Goal: Transaction & Acquisition: Obtain resource

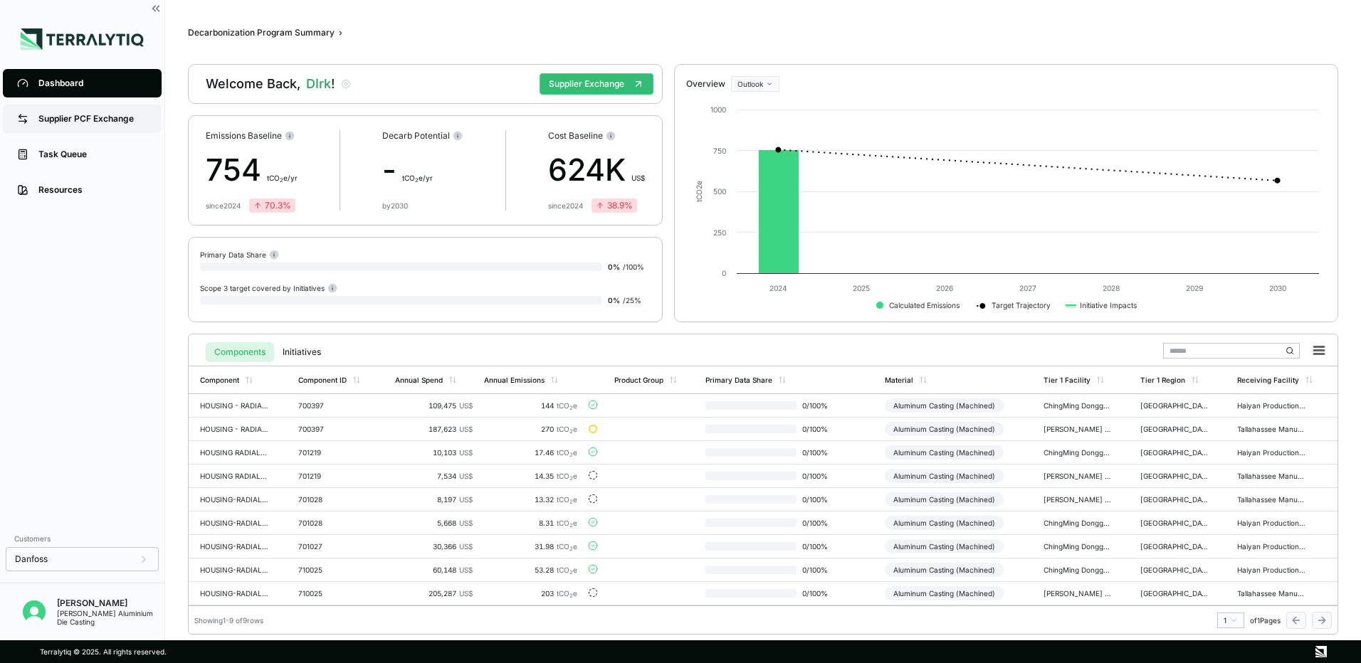
click at [69, 115] on div "Supplier PCF Exchange" at bounding box center [92, 118] width 109 height 11
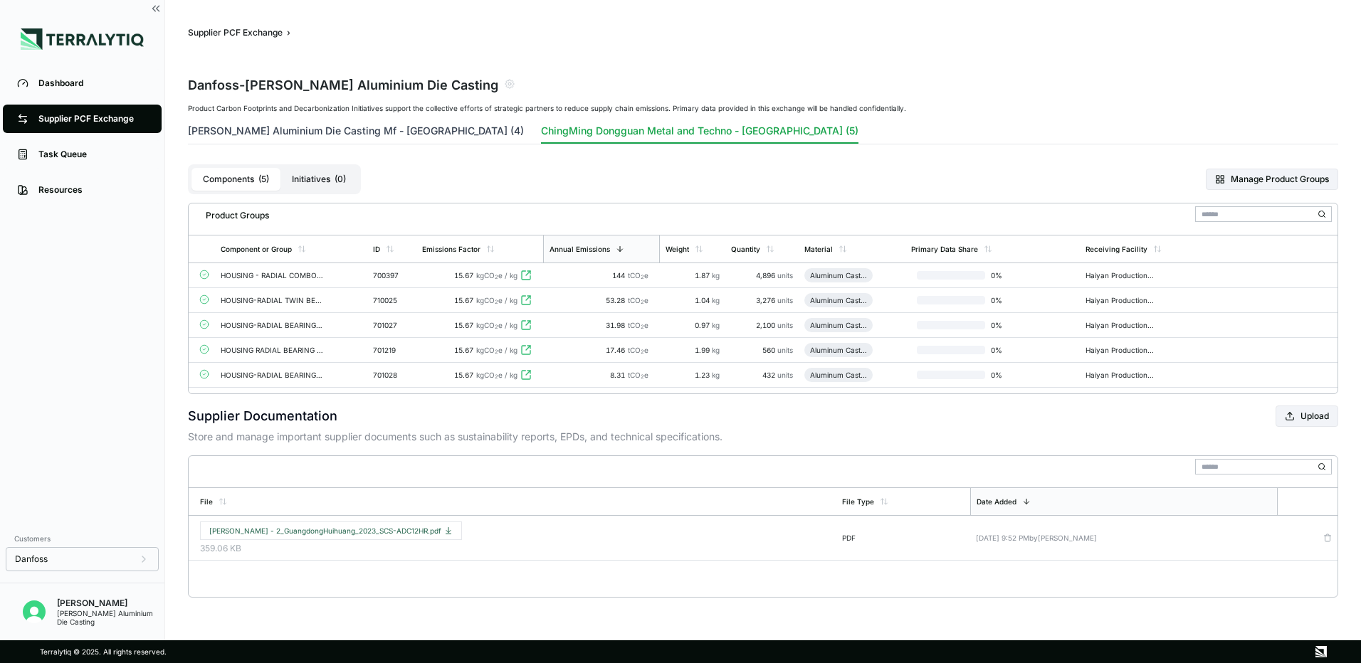
click at [309, 128] on button "Ching Ming Aluminium Die Casting Mf - Hong Kong (4)" at bounding box center [356, 134] width 336 height 20
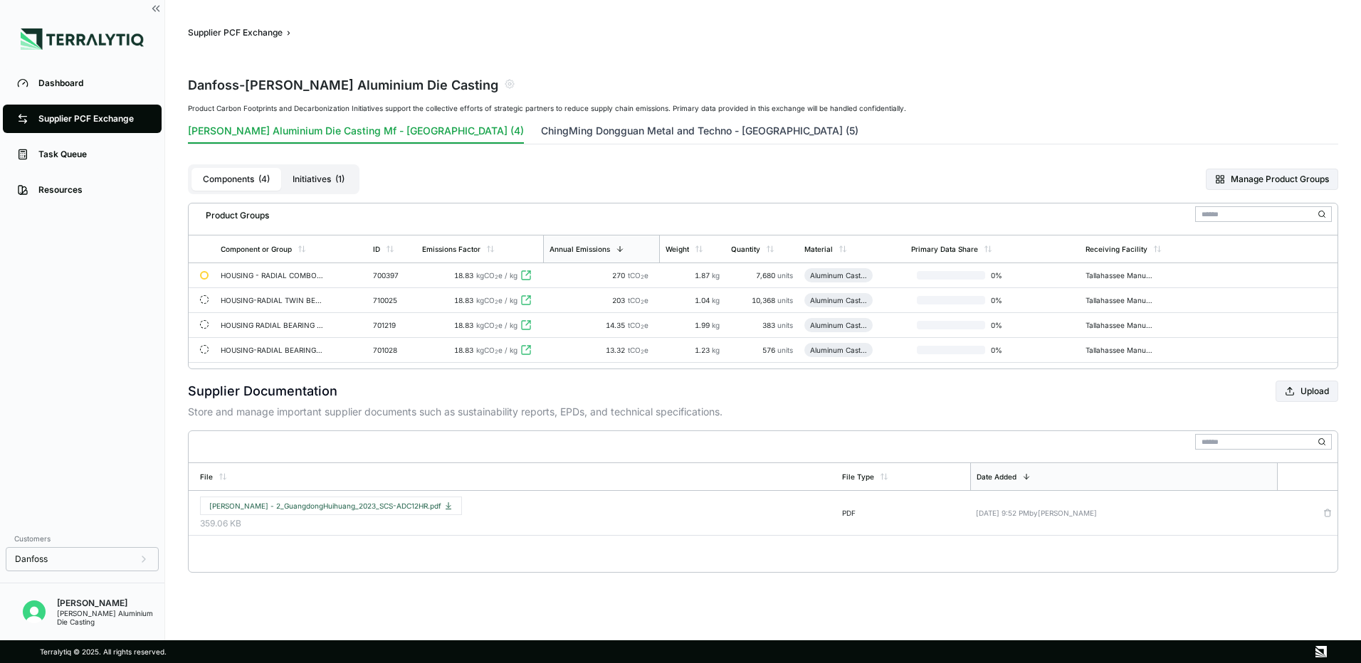
click at [541, 136] on button "ChingMing Dongguan Metal and Techno - China (5)" at bounding box center [699, 134] width 317 height 20
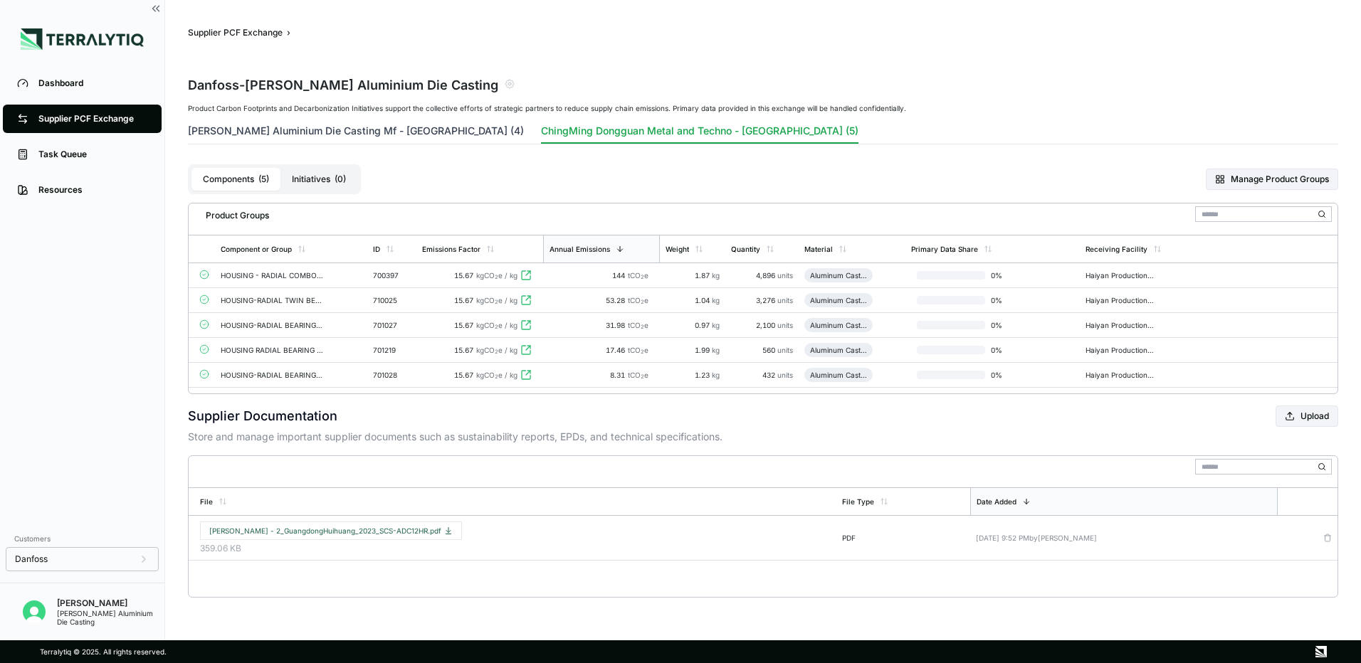
click at [421, 130] on button "Ching Ming Aluminium Die Casting Mf - Hong Kong (4)" at bounding box center [356, 134] width 336 height 20
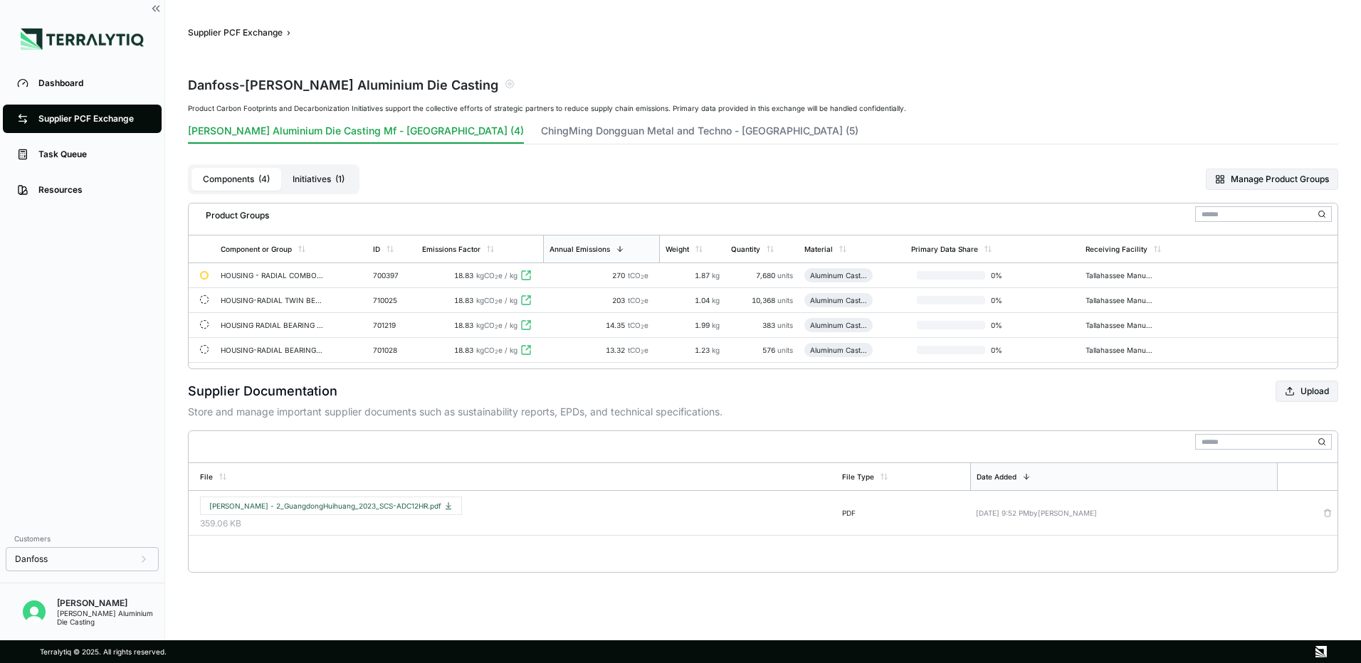
click at [263, 177] on span "( 4 )" at bounding box center [263, 179] width 11 height 11
click at [905, 273] on span "Add Primary Data" at bounding box center [1276, 275] width 77 height 9
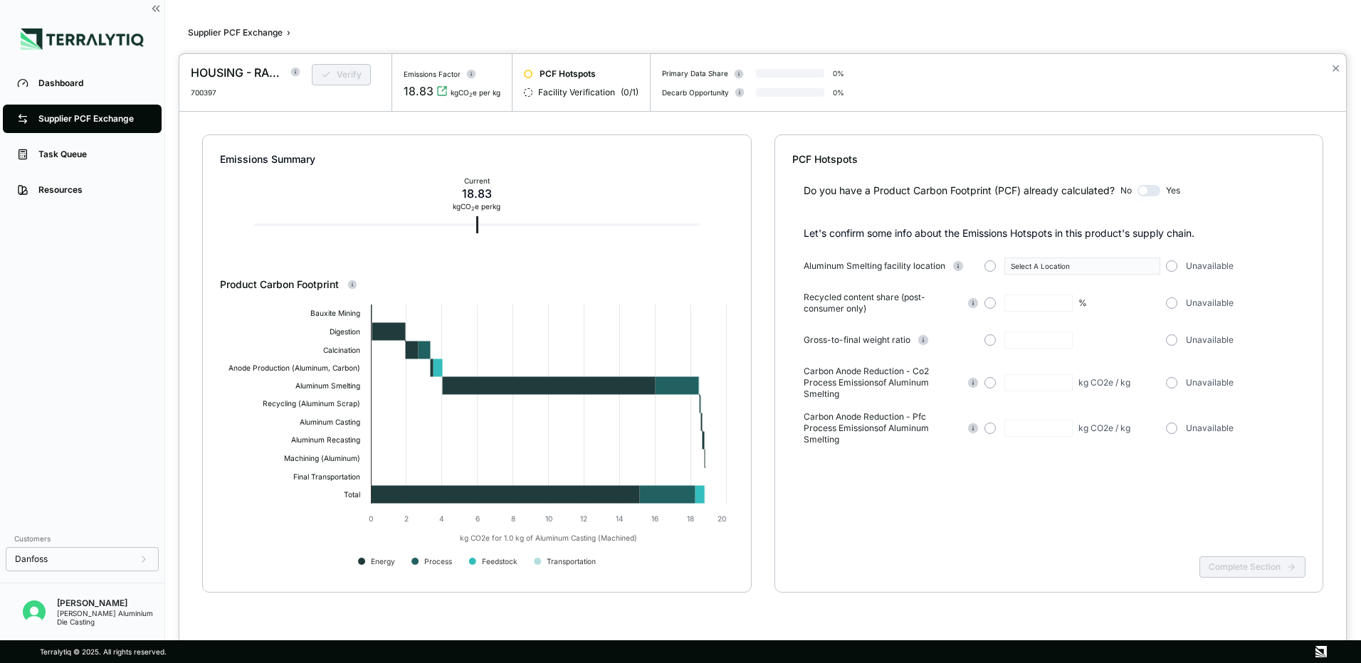
click at [80, 406] on div at bounding box center [680, 331] width 1361 height 663
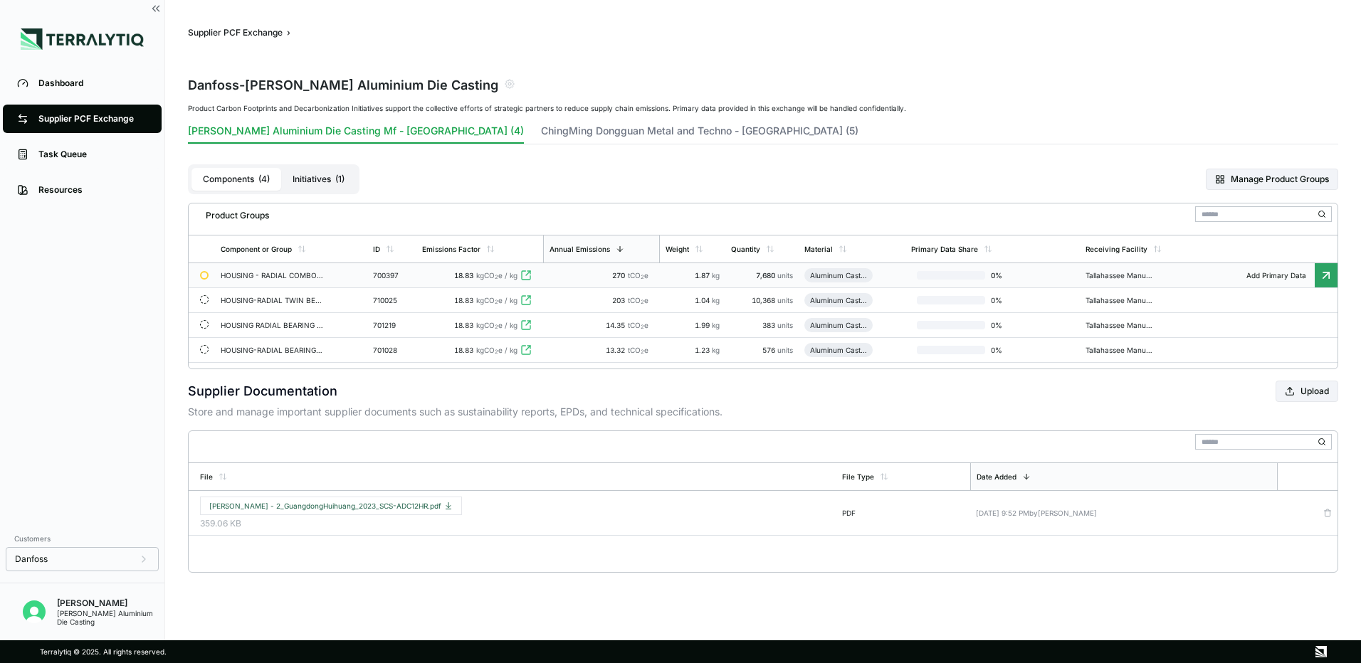
click at [80, 406] on div "Ching Ming Aluminium Die Casting" at bounding box center [110, 617] width 107 height 17
drag, startPoint x: 74, startPoint y: 624, endPoint x: 34, endPoint y: 607, distance: 43.4
click at [34, 406] on img "Open user button" at bounding box center [34, 612] width 23 height 23
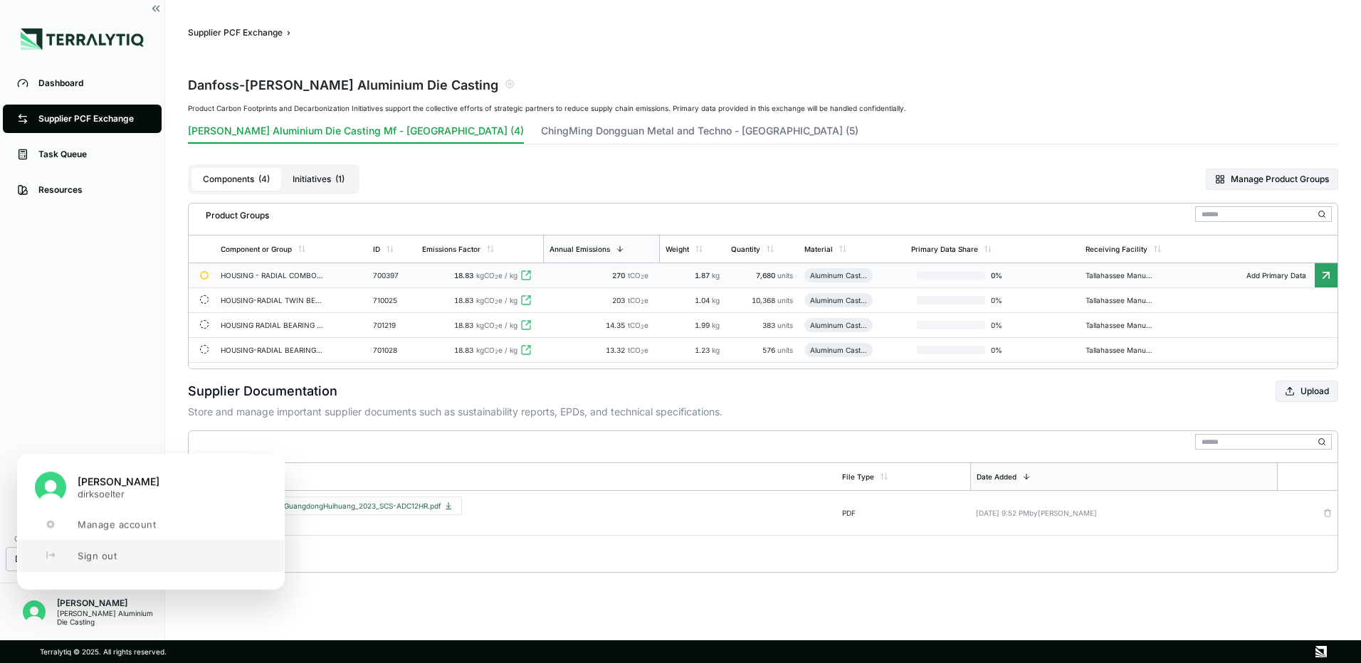
click at [96, 406] on span "Sign out" at bounding box center [97, 555] width 39 height 11
